Goal: Use online tool/utility

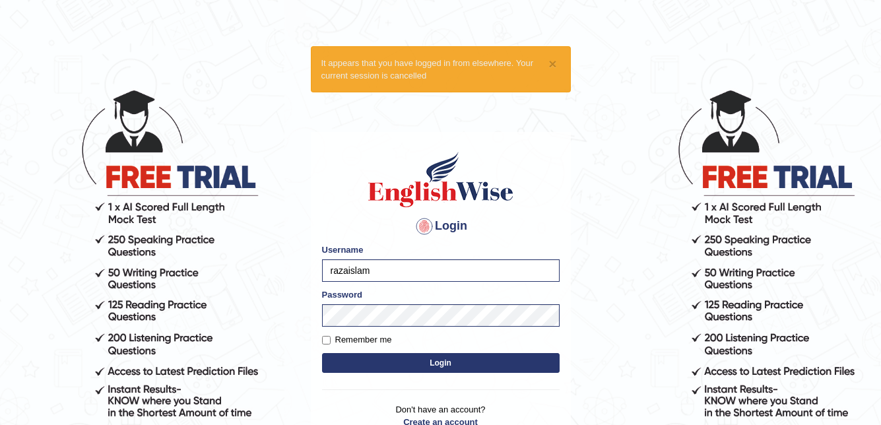
click at [457, 360] on button "Login" at bounding box center [440, 363] width 237 height 20
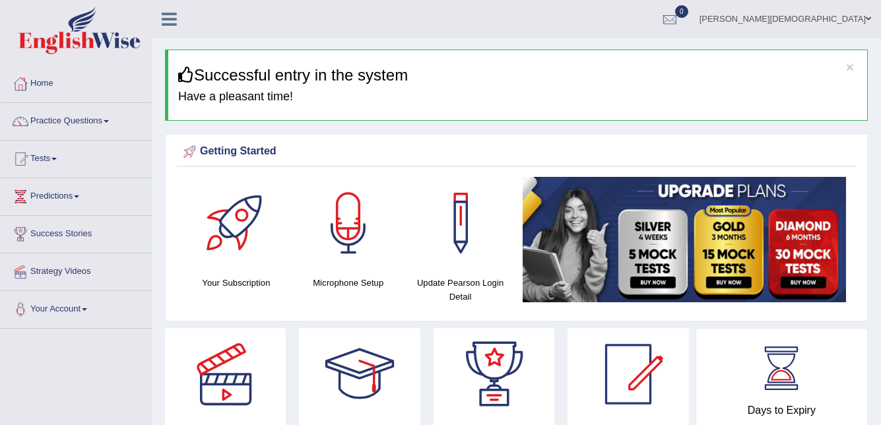
click at [65, 155] on link "Tests" at bounding box center [76, 157] width 150 height 33
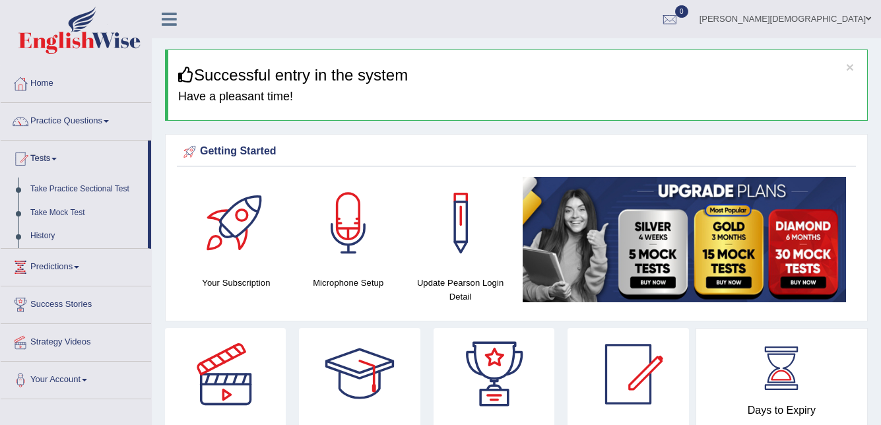
click at [352, 203] on div at bounding box center [348, 223] width 92 height 92
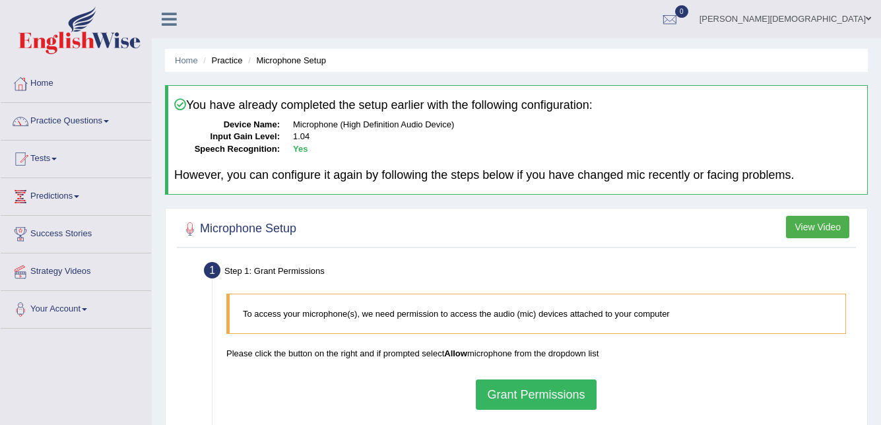
click at [577, 397] on button "Grant Permissions" at bounding box center [536, 394] width 120 height 30
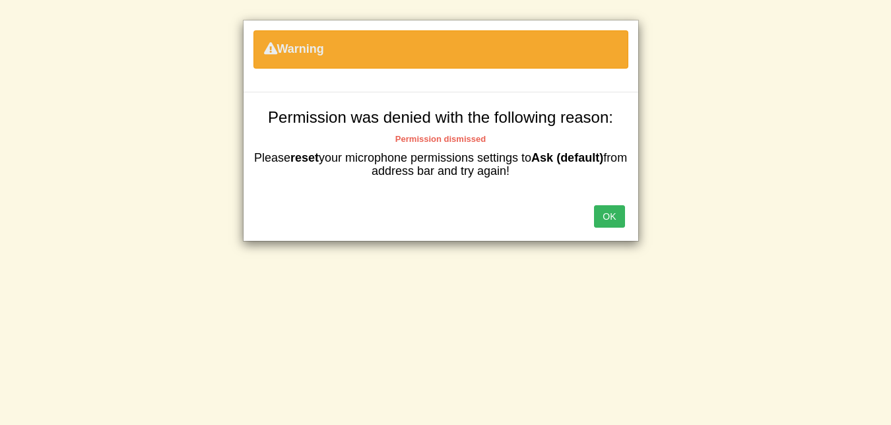
click at [614, 218] on button "OK" at bounding box center [609, 216] width 30 height 22
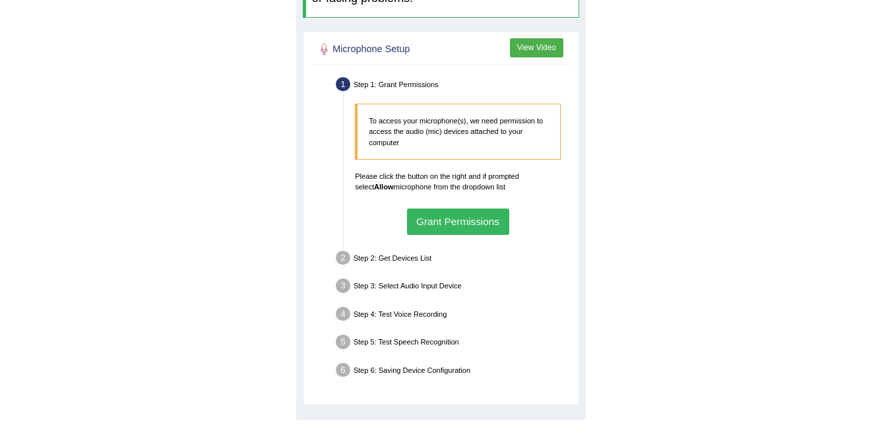
scroll to position [268, 0]
